Goal: Navigation & Orientation: Find specific page/section

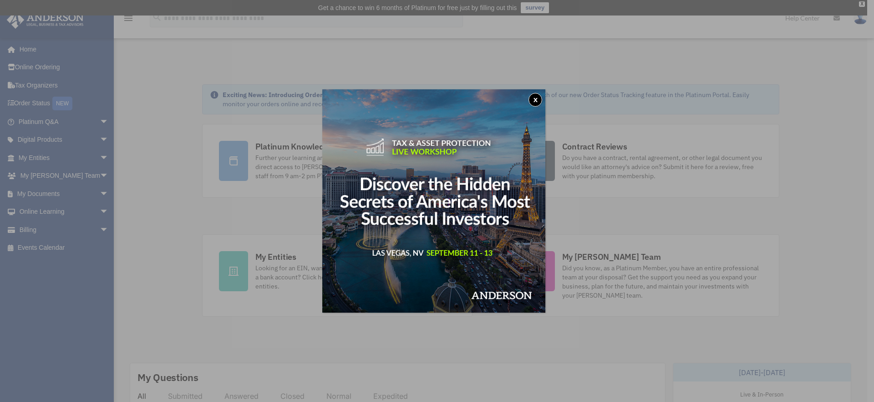
click at [542, 97] on button "x" at bounding box center [536, 100] width 14 height 14
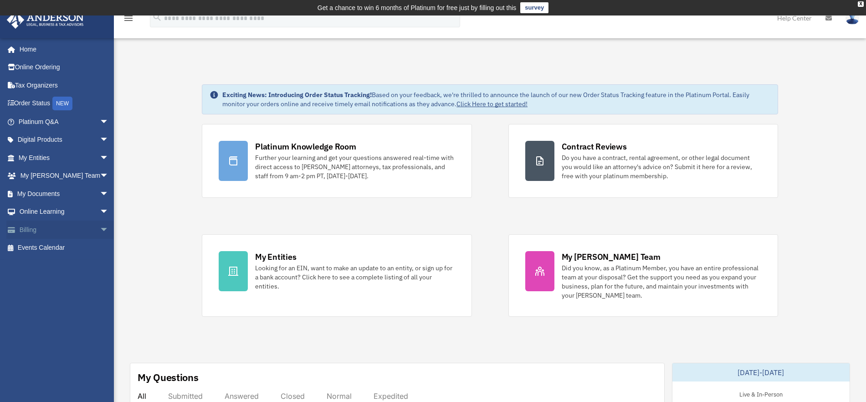
click at [59, 228] on link "Billing arrow_drop_down" at bounding box center [64, 229] width 116 height 18
click at [100, 229] on span "arrow_drop_down" at bounding box center [109, 229] width 18 height 19
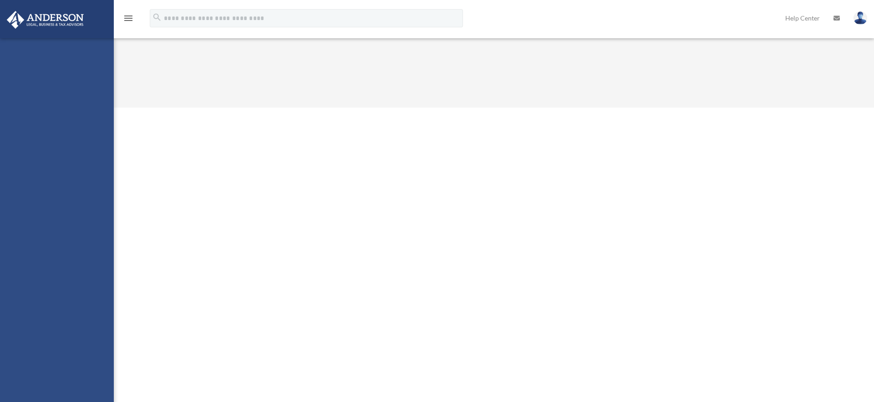
click at [61, 287] on div "jlrbaeza@gmail.com Sign Out jlrbaeza@gmail.com Home Online Ordering Tax Organiz…" at bounding box center [57, 239] width 114 height 402
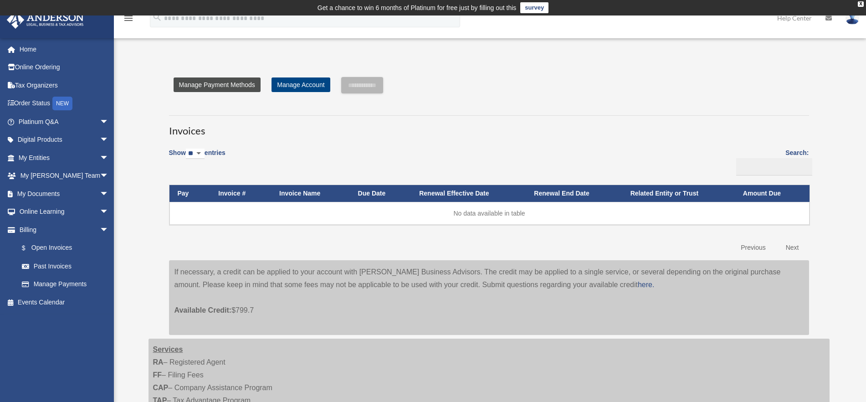
click at [244, 86] on link "Manage Payment Methods" at bounding box center [217, 84] width 87 height 15
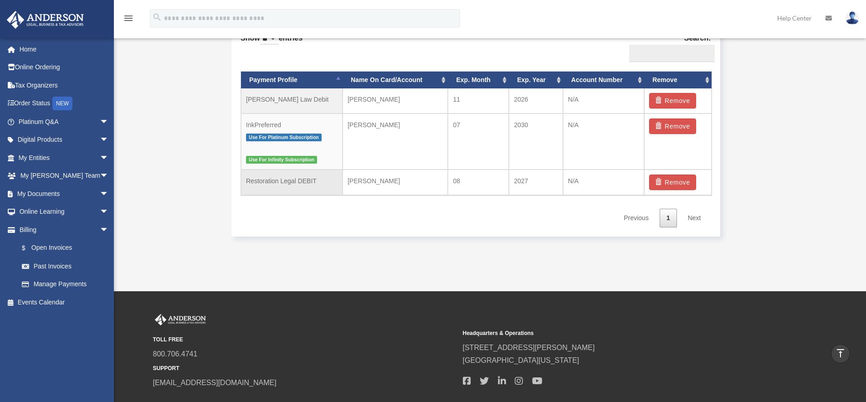
scroll to position [585, 0]
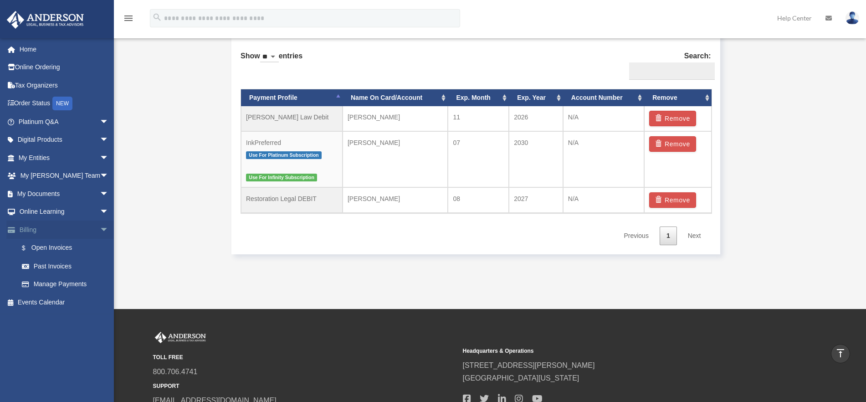
click at [27, 233] on link "Billing arrow_drop_down" at bounding box center [64, 229] width 116 height 18
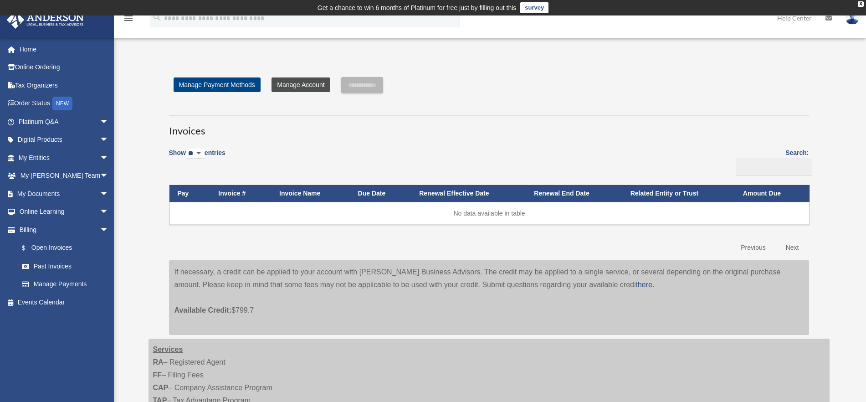
click at [303, 85] on link "Manage Account" at bounding box center [300, 84] width 58 height 15
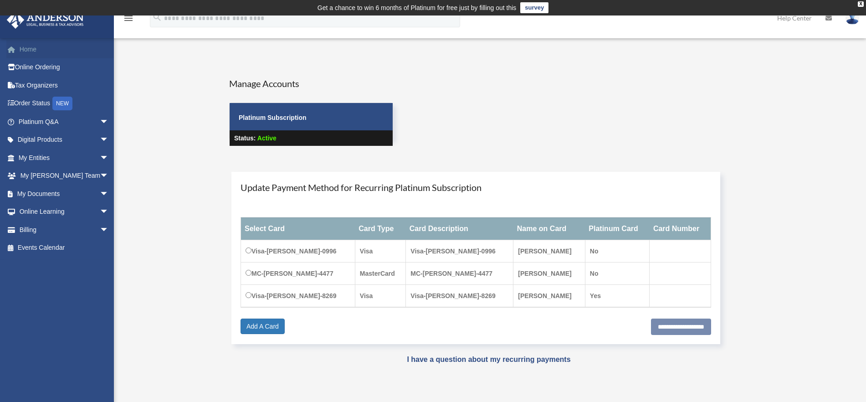
click at [22, 51] on link "Home" at bounding box center [64, 49] width 116 height 18
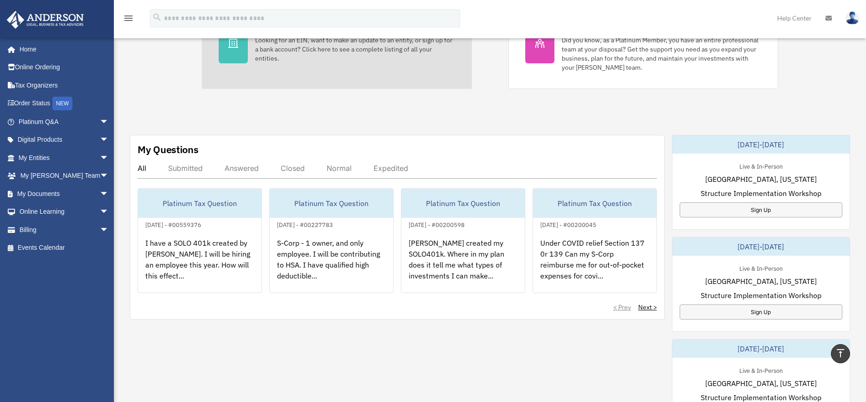
scroll to position [114, 0]
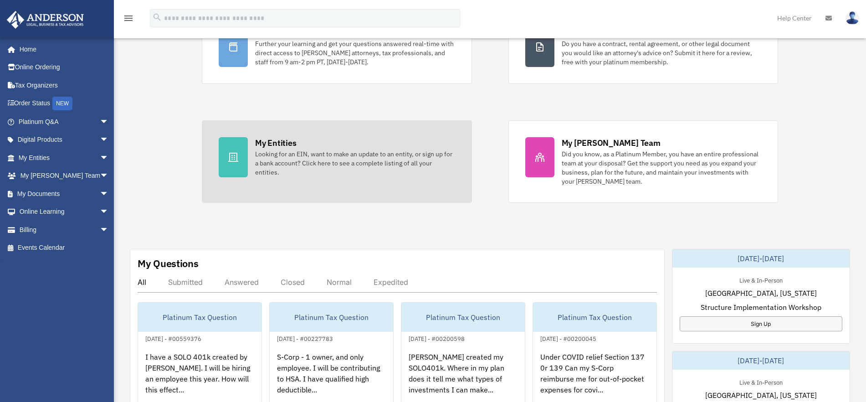
click at [325, 167] on div "Looking for an EIN, want to make an update to an entity, or sign up for a bank …" at bounding box center [354, 162] width 199 height 27
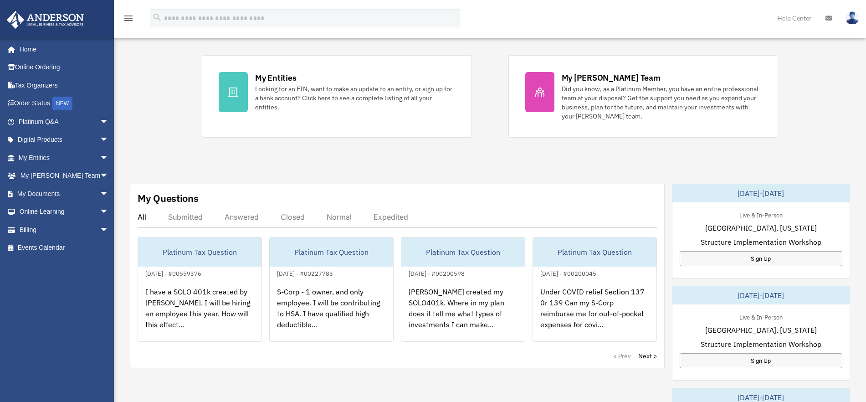
scroll to position [228, 0]
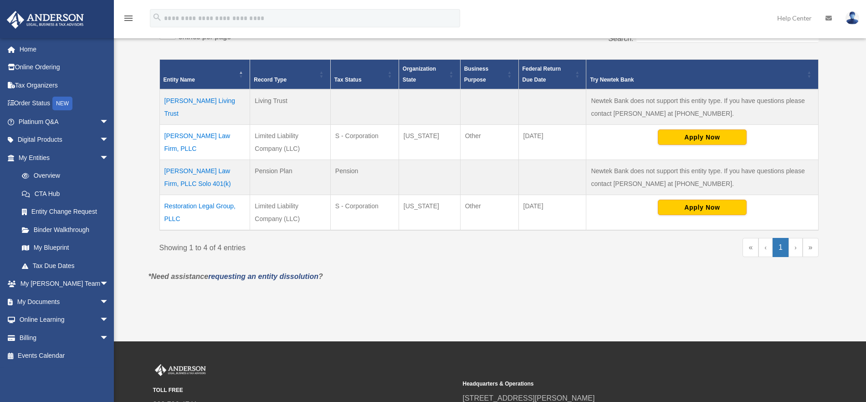
scroll to position [186, 0]
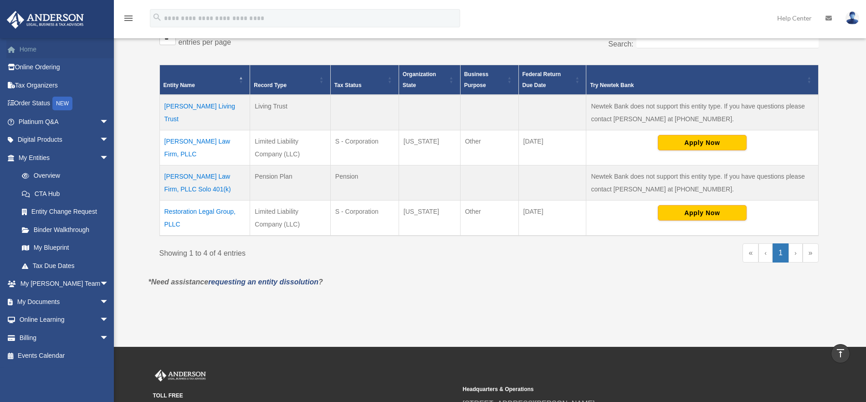
click at [28, 52] on link "Home" at bounding box center [64, 49] width 116 height 18
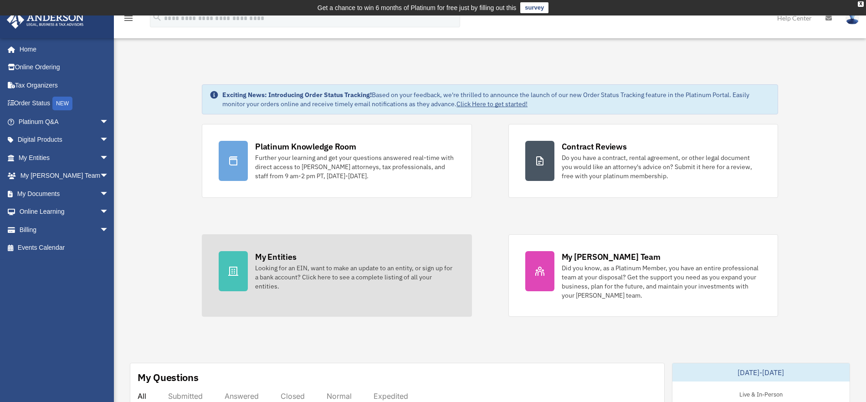
click at [338, 281] on div "Looking for an EIN, want to make an update to an entity, or sign up for a bank …" at bounding box center [354, 276] width 199 height 27
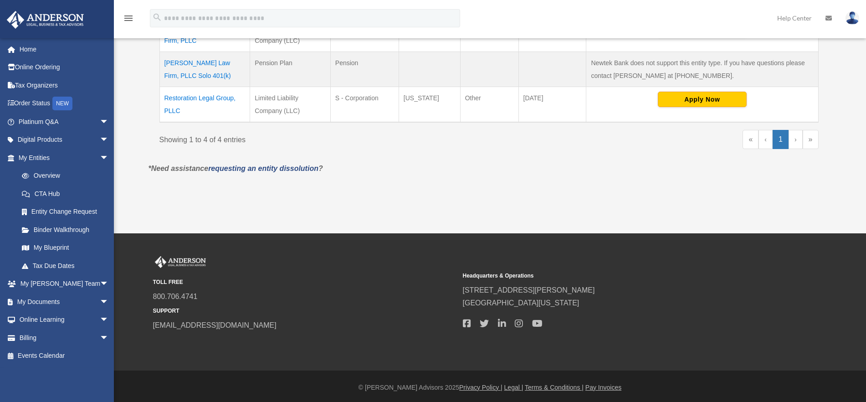
scroll to position [72, 0]
